Goal: Task Accomplishment & Management: Complete application form

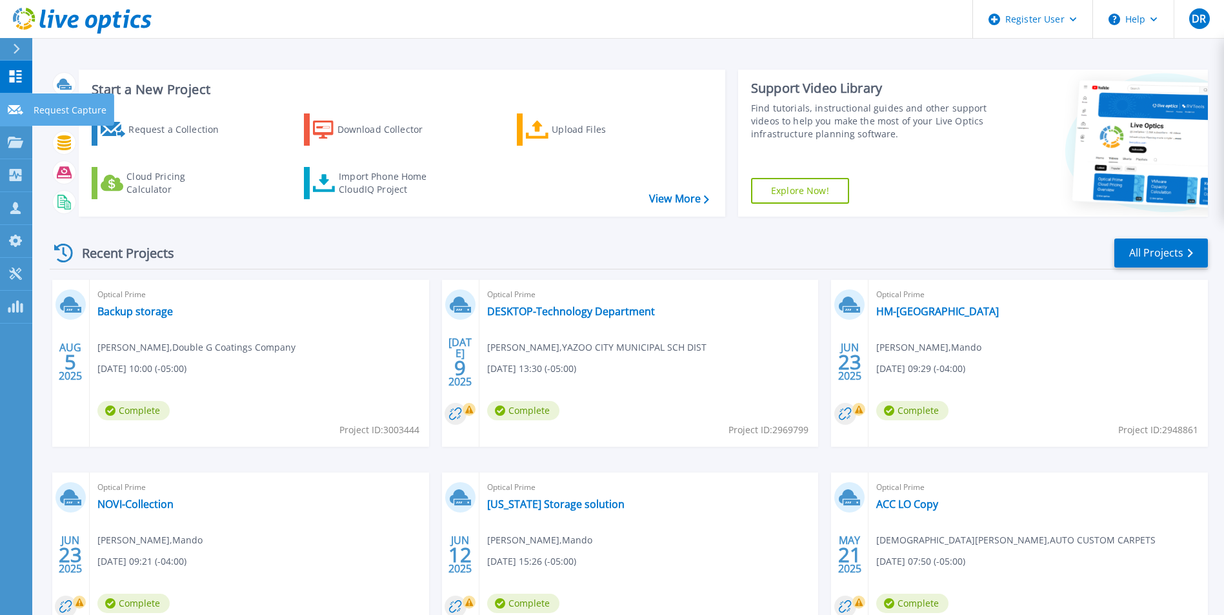
click at [17, 115] on div at bounding box center [15, 109] width 15 height 12
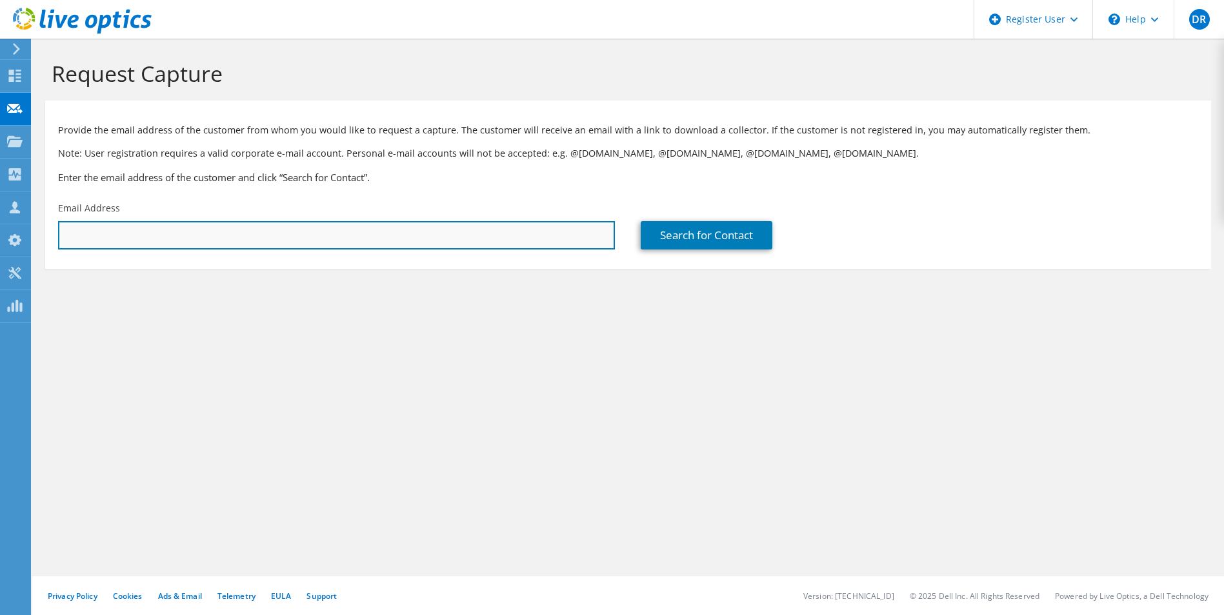
click at [231, 230] on input "text" at bounding box center [336, 235] width 557 height 28
paste input "raldridge@southaven.org"
type input "raldridge@southaven.org"
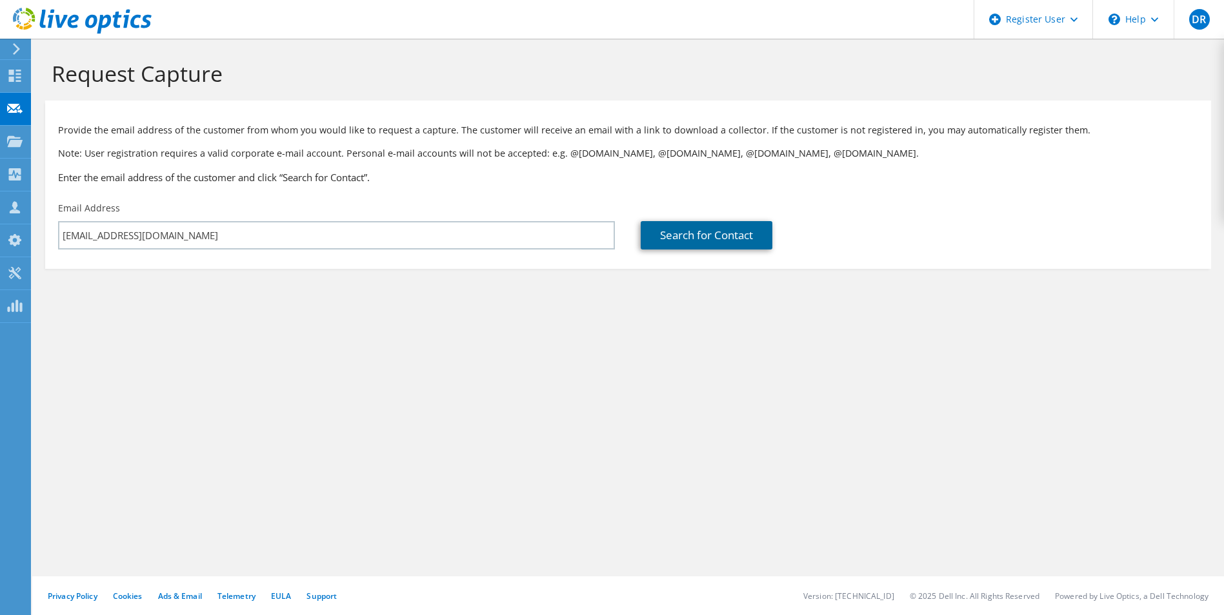
click at [663, 228] on link "Search for Contact" at bounding box center [706, 235] width 132 height 28
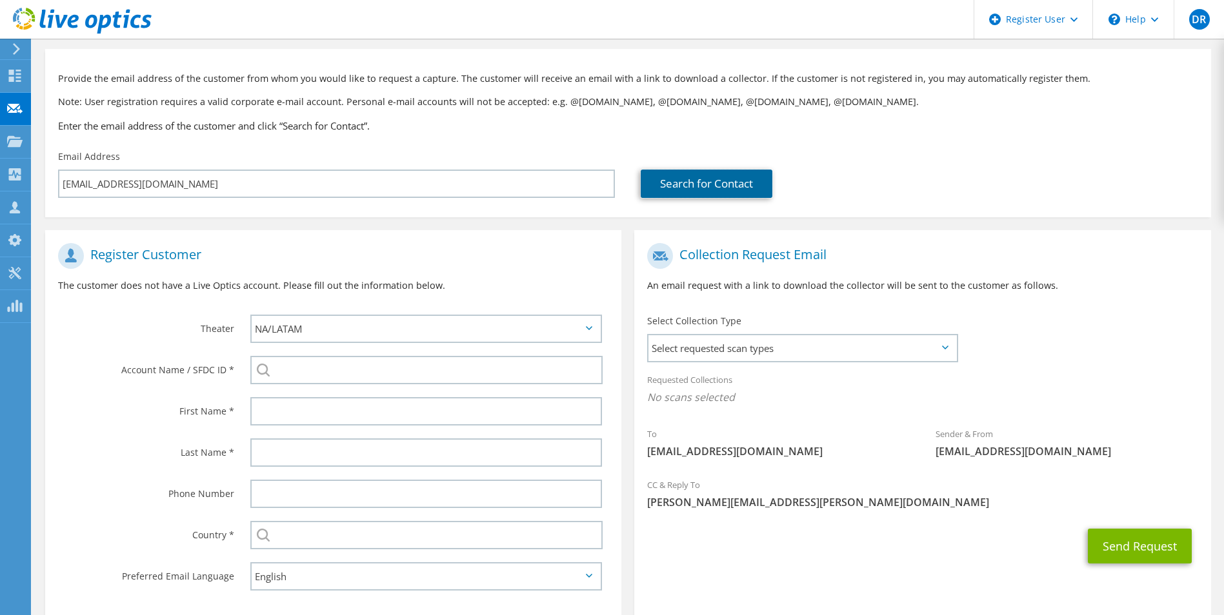
scroll to position [117, 0]
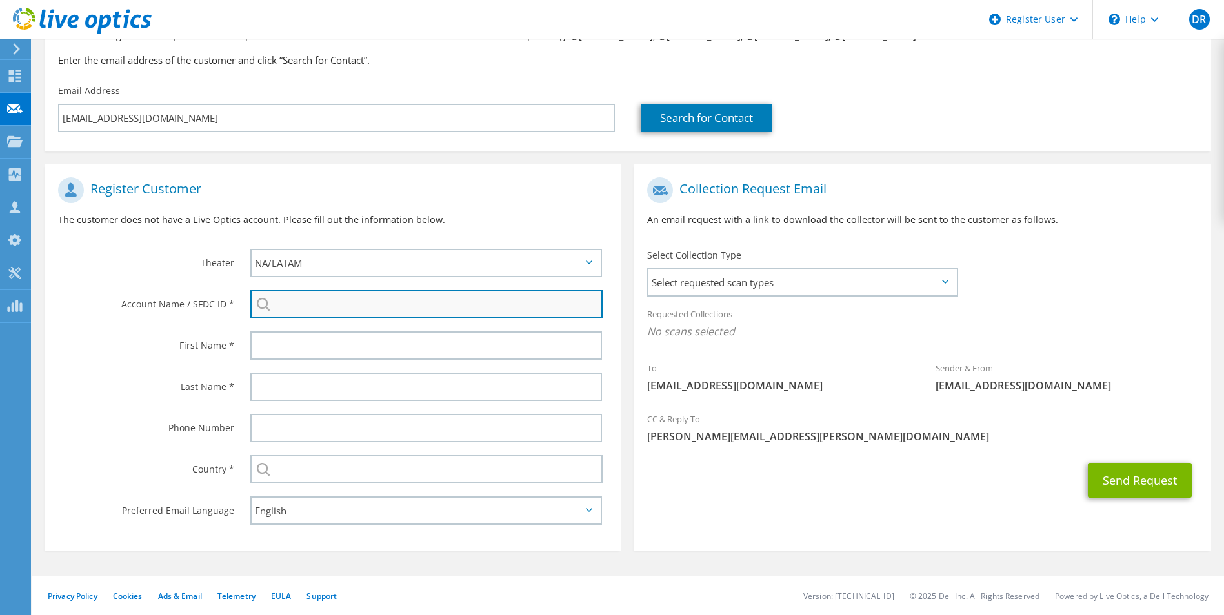
click at [312, 309] on input "search" at bounding box center [426, 304] width 353 height 28
paste input "595716734"
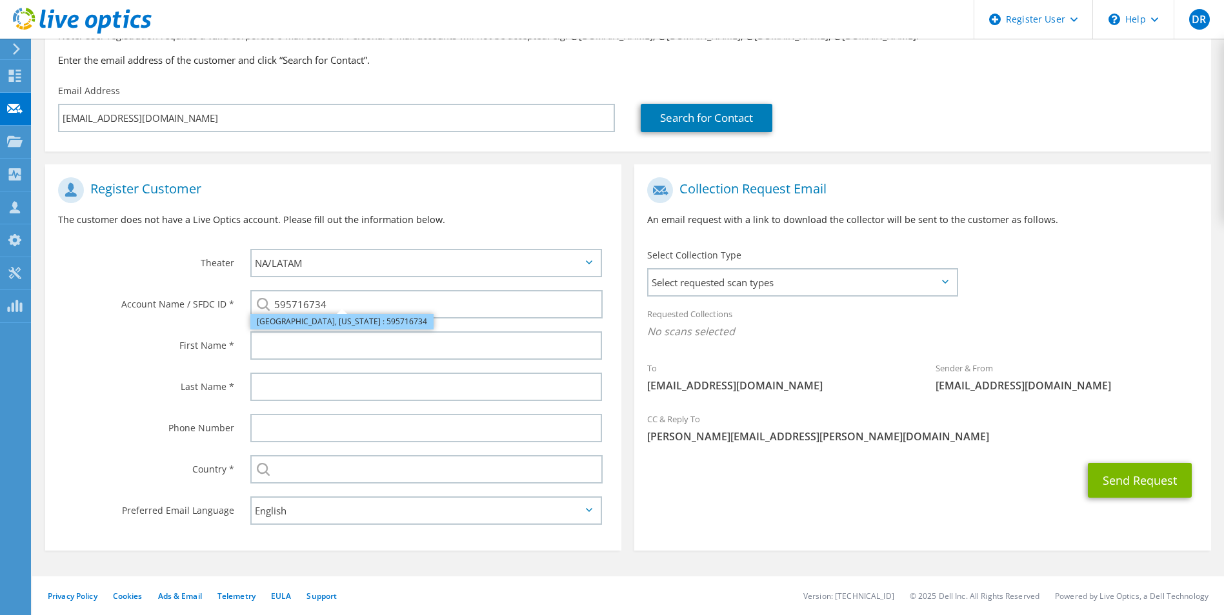
click at [341, 324] on li "SOUTHAVEN, MISSISSIPPI : 595716734" at bounding box center [341, 321] width 183 height 15
type input "SOUTHAVEN, MISSISSIPPI : 595716734"
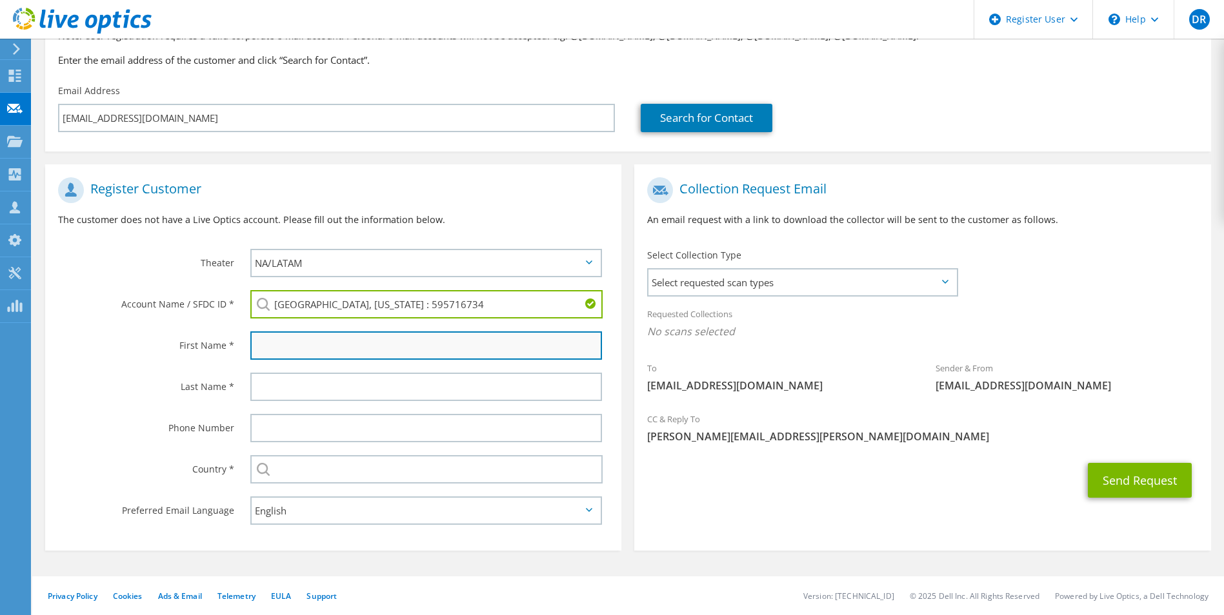
click at [310, 332] on input "text" at bounding box center [426, 346] width 352 height 28
type input "Richard"
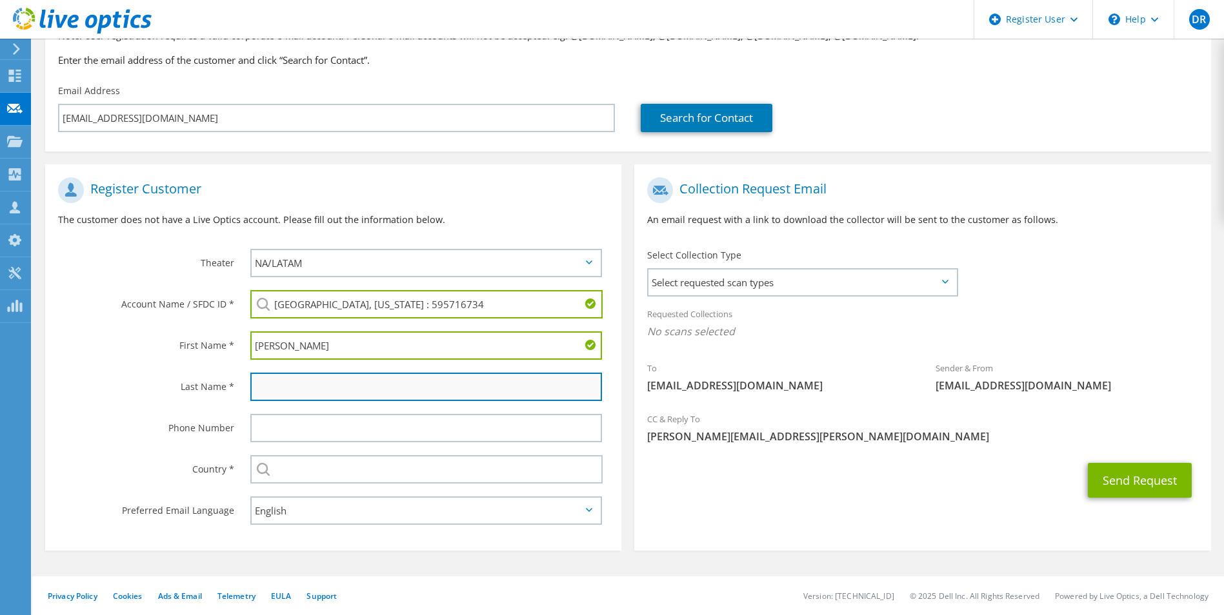
click at [284, 388] on input "text" at bounding box center [426, 387] width 352 height 28
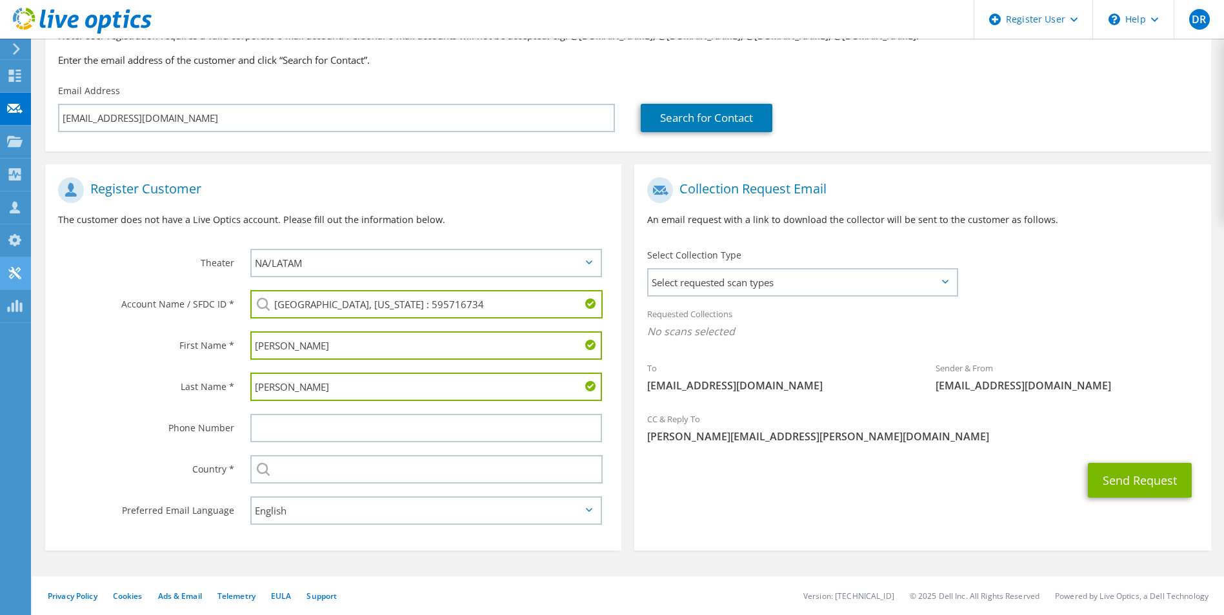
type input "Aldrige"
click at [279, 428] on input "text" at bounding box center [426, 428] width 352 height 28
click at [341, 470] on input "text" at bounding box center [426, 469] width 353 height 28
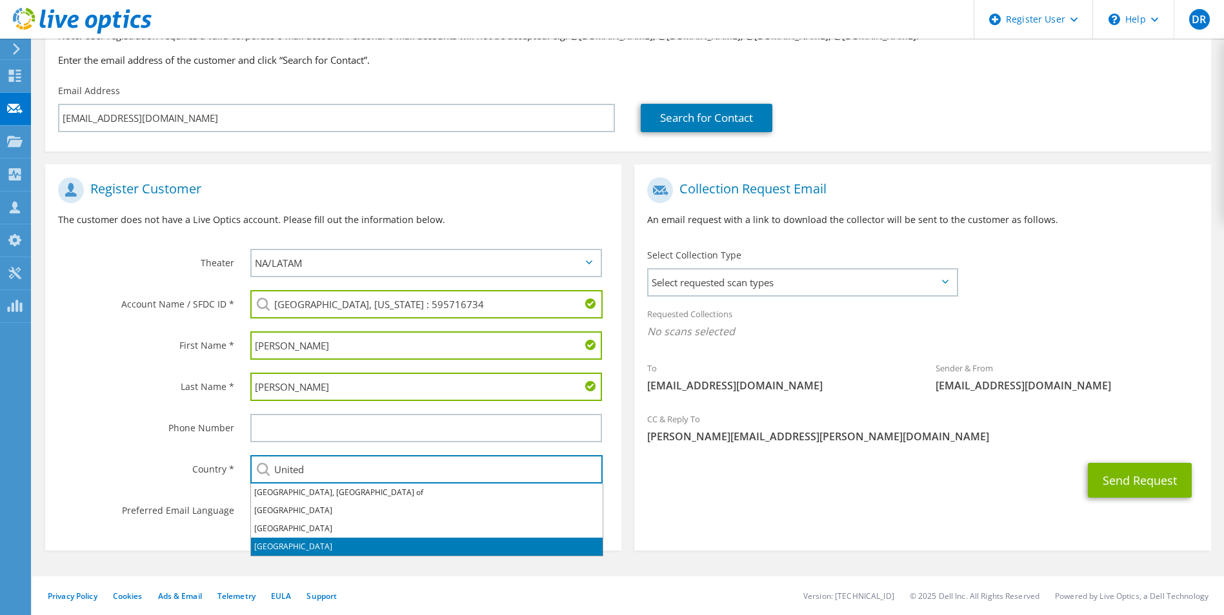
click at [277, 548] on li "[GEOGRAPHIC_DATA]" at bounding box center [427, 547] width 352 height 18
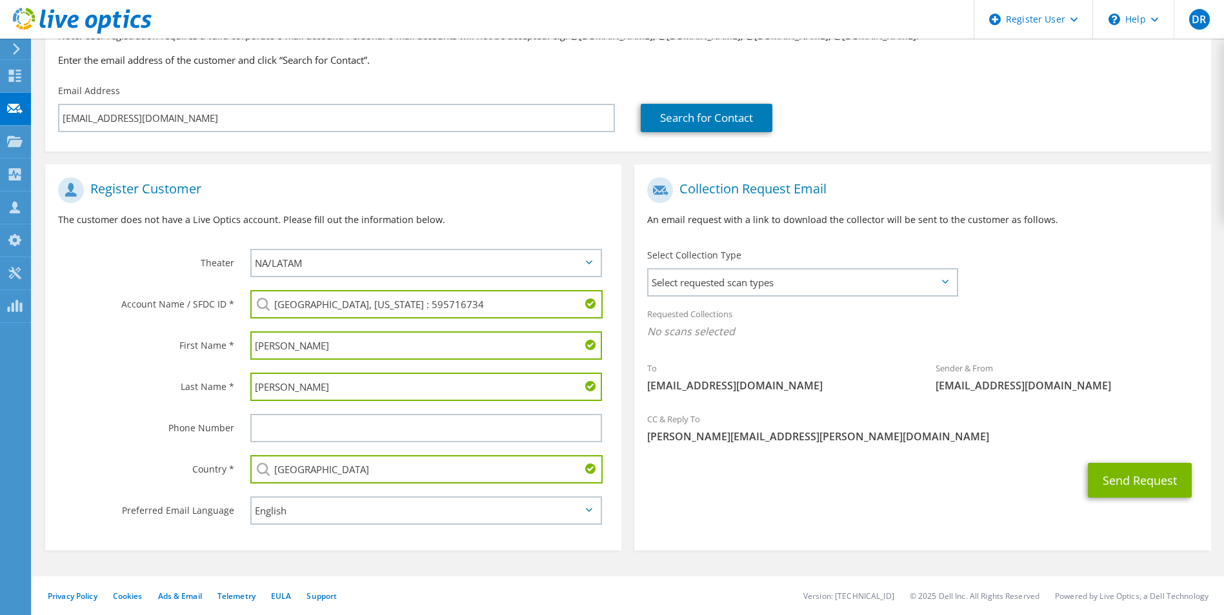
type input "[GEOGRAPHIC_DATA]"
click at [171, 439] on div "Phone Number" at bounding box center [141, 428] width 192 height 40
click at [915, 271] on span "Select requested scan types" at bounding box center [801, 283] width 307 height 26
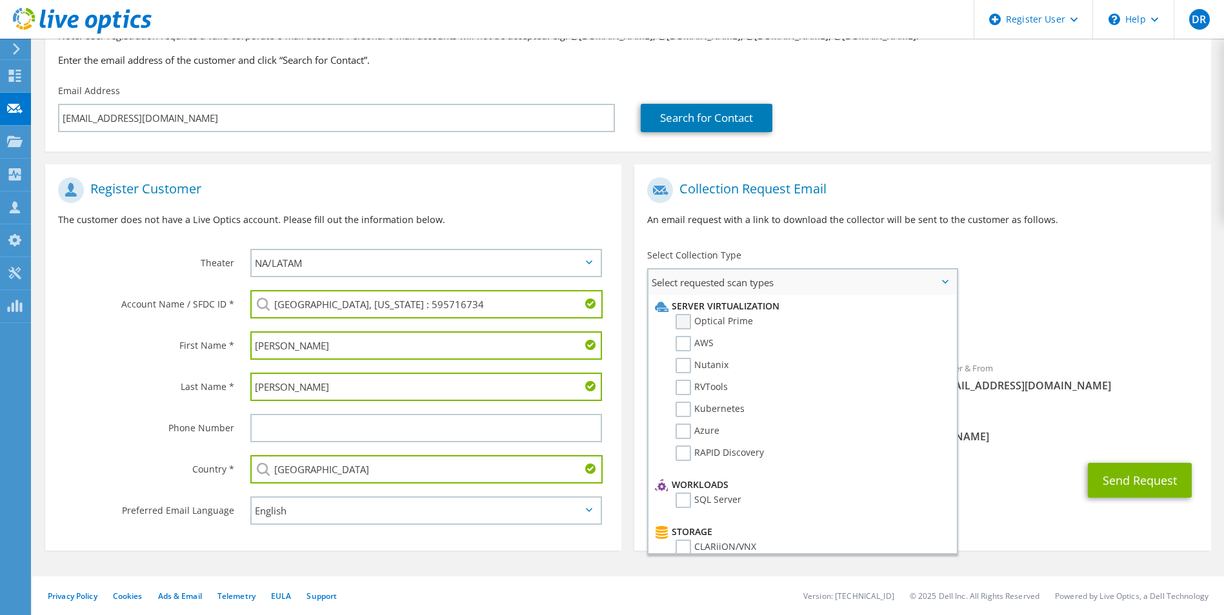
click at [679, 319] on label "Optical Prime" at bounding box center [713, 321] width 77 height 15
click at [0, 0] on input "Optical Prime" at bounding box center [0, 0] width 0 height 0
click at [1042, 298] on div "To raldridge@southaven.org Sender & From liveoptics@liveoptics.com" at bounding box center [922, 290] width 576 height 239
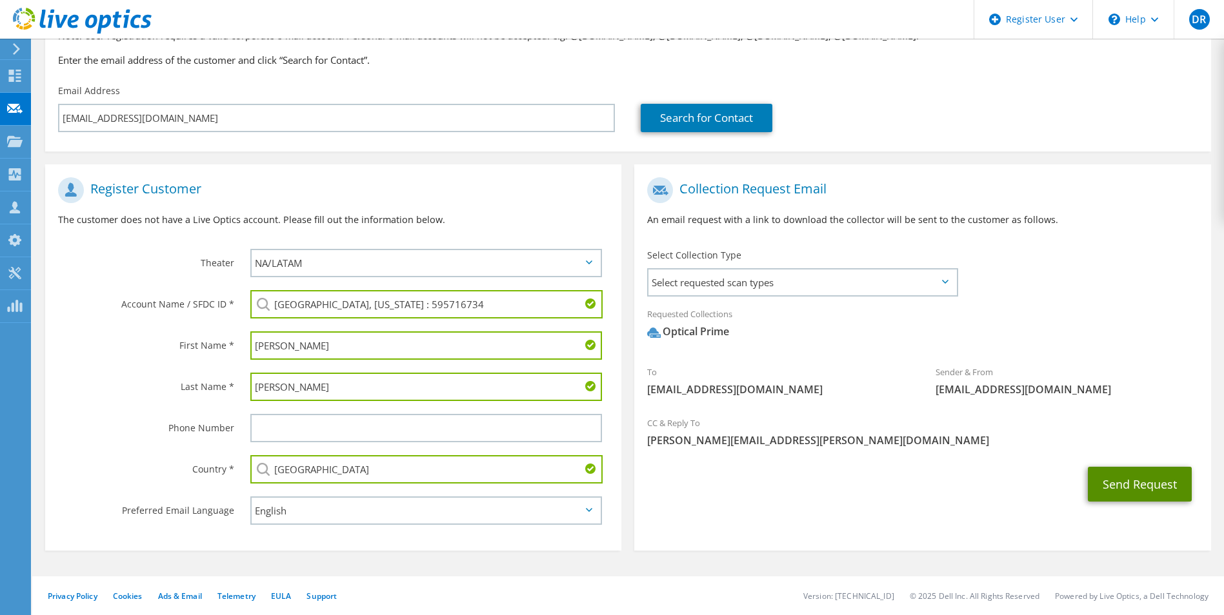
click at [1119, 481] on button "Send Request" at bounding box center [1139, 484] width 104 height 35
